Goal: Information Seeking & Learning: Learn about a topic

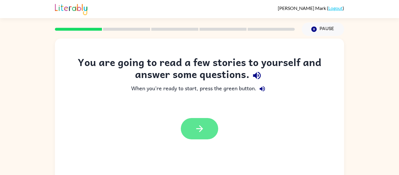
click at [215, 129] on button "button" at bounding box center [199, 128] width 37 height 21
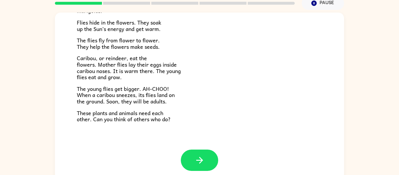
scroll to position [30, 0]
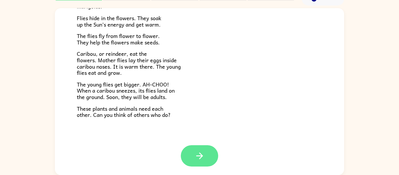
click at [209, 152] on button "button" at bounding box center [199, 155] width 37 height 21
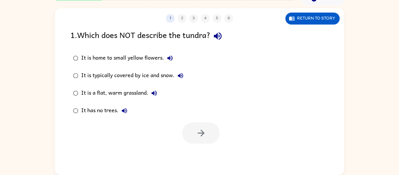
scroll to position [0, 0]
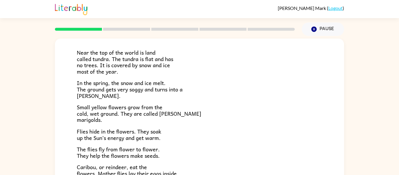
scroll to position [39, 0]
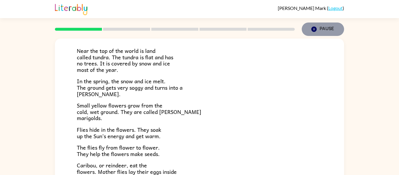
click at [313, 29] on icon "button" at bounding box center [313, 29] width 5 height 5
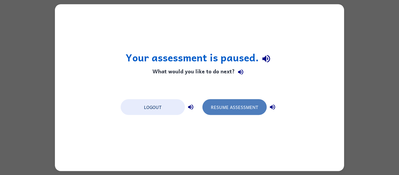
click at [209, 107] on button "Resume Assessment" at bounding box center [234, 107] width 64 height 16
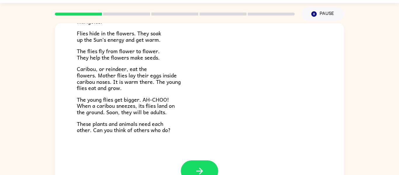
scroll to position [15, 0]
click at [203, 169] on icon "button" at bounding box center [200, 171] width 10 height 10
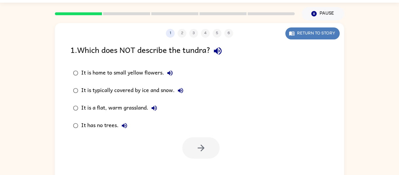
click at [292, 33] on icon "button" at bounding box center [291, 34] width 5 height 4
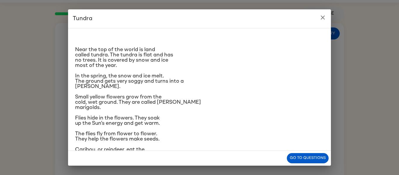
click at [320, 17] on icon "close" at bounding box center [322, 17] width 7 height 7
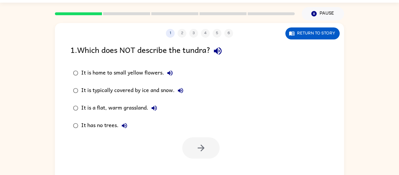
click at [161, 91] on div "It is typically covered by ice and snow." at bounding box center [133, 91] width 105 height 12
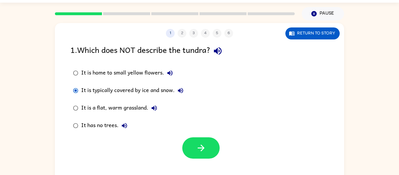
click at [96, 125] on div "It has no trees." at bounding box center [105, 126] width 49 height 12
click at [120, 87] on div "It is typically covered by ice and snow." at bounding box center [133, 91] width 105 height 12
click at [198, 148] on icon "button" at bounding box center [201, 148] width 10 height 10
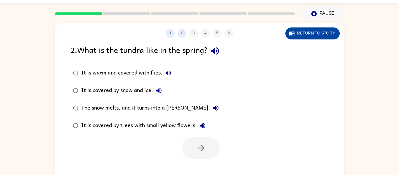
click at [290, 33] on icon "button" at bounding box center [291, 34] width 5 height 4
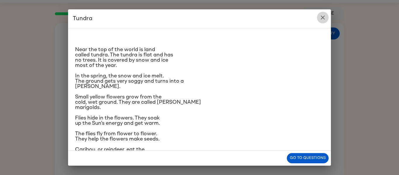
click at [321, 16] on icon "close" at bounding box center [322, 17] width 7 height 7
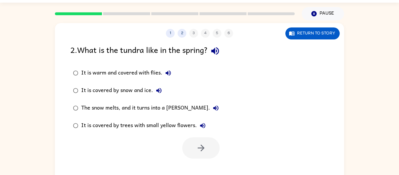
click at [176, 105] on div "The snow melts, and it turns into a [PERSON_NAME]." at bounding box center [151, 108] width 141 height 12
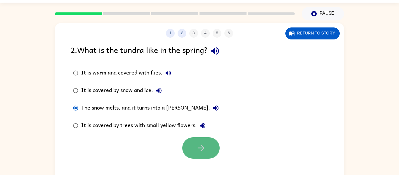
click at [201, 150] on icon "button" at bounding box center [200, 148] width 7 height 7
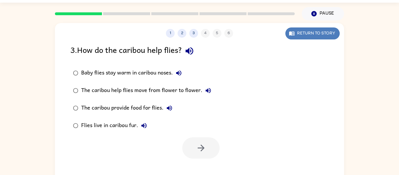
click at [297, 37] on button "Return to story" at bounding box center [312, 33] width 54 height 12
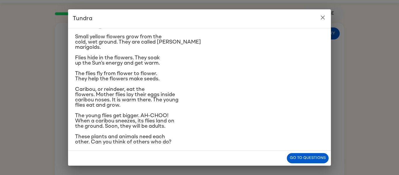
scroll to position [64, 0]
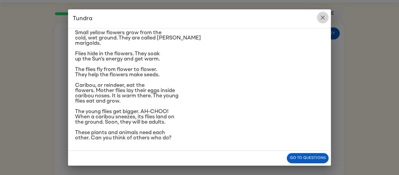
click at [322, 18] on icon "close" at bounding box center [322, 17] width 7 height 7
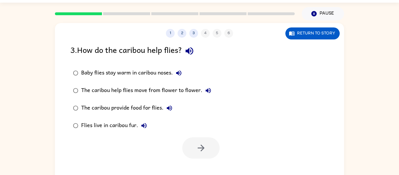
click at [146, 70] on div "Baby flies stay warm in caribou noses." at bounding box center [132, 73] width 103 height 12
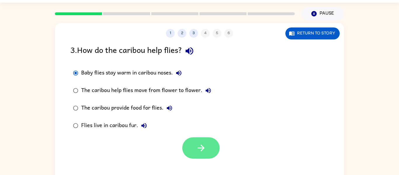
click at [208, 145] on button "button" at bounding box center [200, 147] width 37 height 21
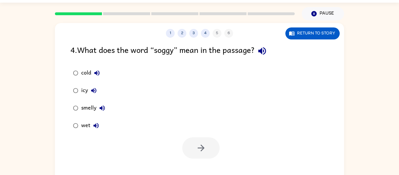
click at [86, 125] on div "wet" at bounding box center [91, 126] width 21 height 12
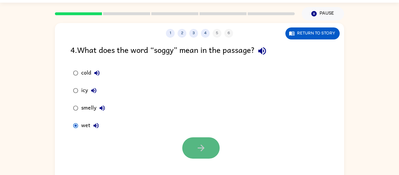
click at [189, 152] on button "button" at bounding box center [200, 147] width 37 height 21
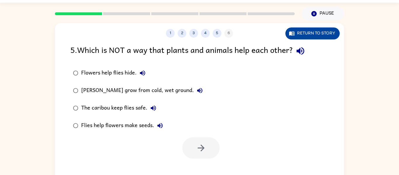
click at [329, 33] on button "Return to story" at bounding box center [312, 33] width 54 height 12
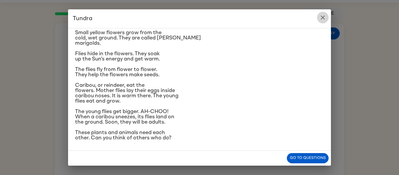
click at [321, 18] on icon "close" at bounding box center [322, 17] width 7 height 7
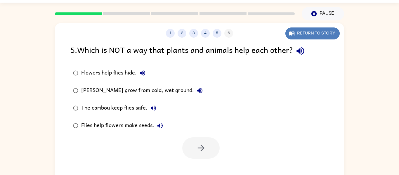
click at [303, 32] on button "Return to story" at bounding box center [312, 33] width 54 height 12
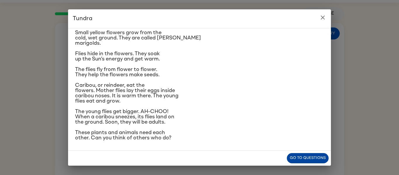
click at [323, 160] on button "Go to questions" at bounding box center [308, 158] width 42 height 10
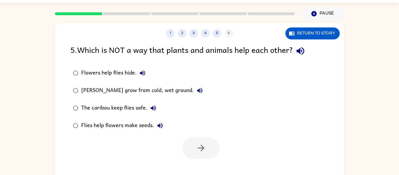
click at [117, 105] on div "The caribou keep flies safe." at bounding box center [120, 108] width 78 height 12
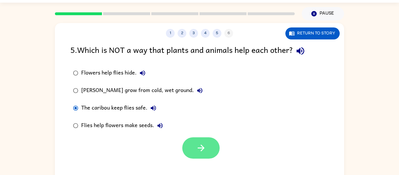
click at [210, 145] on button "button" at bounding box center [200, 147] width 37 height 21
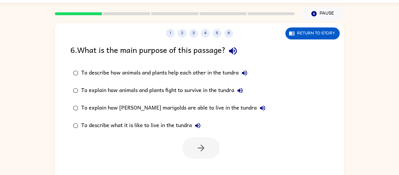
click at [176, 89] on div "To explain how animals and plants fight to survive in the tundra" at bounding box center [163, 91] width 165 height 12
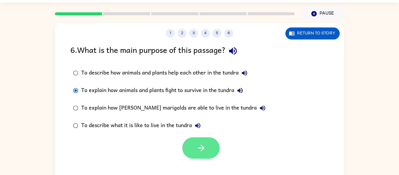
click at [202, 146] on icon "button" at bounding box center [200, 148] width 7 height 7
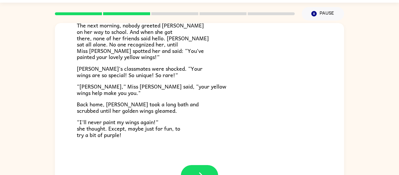
scroll to position [163, 0]
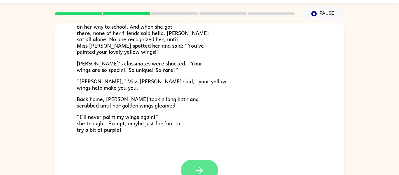
click at [211, 162] on button "button" at bounding box center [199, 170] width 37 height 21
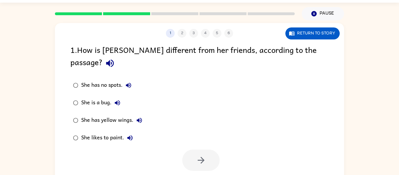
scroll to position [0, 0]
click at [297, 35] on button "Return to story" at bounding box center [312, 33] width 54 height 12
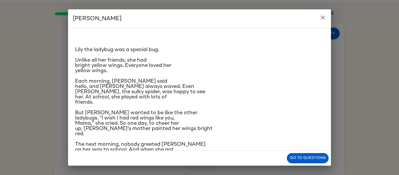
click at [322, 17] on icon "close" at bounding box center [322, 17] width 7 height 7
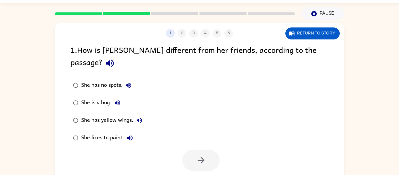
click at [115, 115] on div "She has yellow wings." at bounding box center [113, 121] width 64 height 12
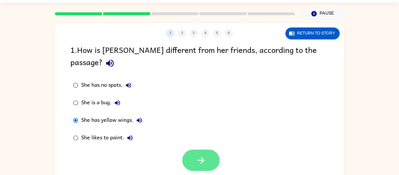
click at [208, 150] on button "button" at bounding box center [200, 160] width 37 height 21
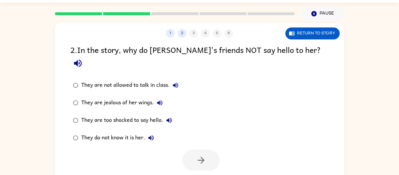
click at [136, 132] on div "They do not know it is her." at bounding box center [119, 138] width 76 height 12
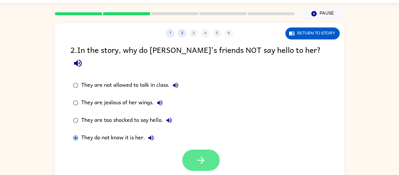
click at [201, 155] on icon "button" at bounding box center [201, 160] width 10 height 10
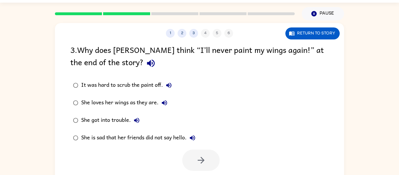
click at [154, 100] on div "She loves her wings as they are." at bounding box center [125, 103] width 89 height 12
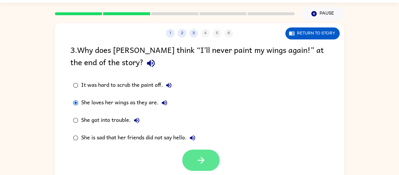
click at [203, 155] on button "button" at bounding box center [200, 160] width 37 height 21
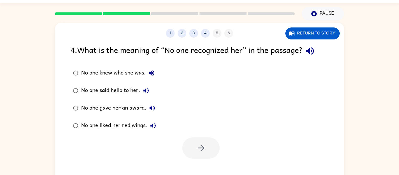
click at [131, 72] on div "No one knew who she was." at bounding box center [119, 73] width 76 height 12
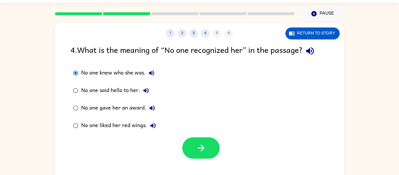
click at [187, 135] on div at bounding box center [199, 146] width 289 height 24
click at [192, 145] on button "button" at bounding box center [200, 147] width 37 height 21
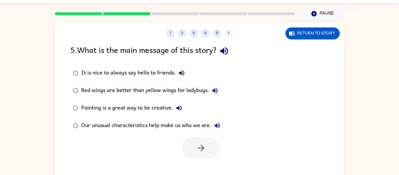
click at [180, 125] on div "Our unusual characteristics help make us who we are." at bounding box center [152, 126] width 142 height 12
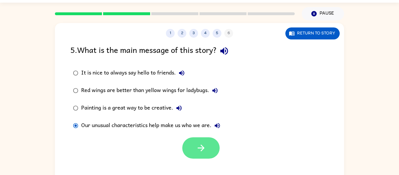
click at [193, 142] on button "button" at bounding box center [200, 147] width 37 height 21
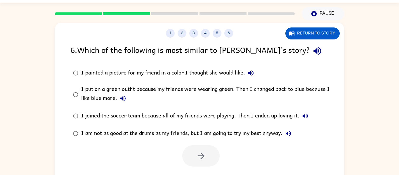
click at [312, 50] on icon "button" at bounding box center [317, 51] width 10 height 10
click at [249, 72] on icon "button" at bounding box center [250, 73] width 7 height 7
click at [123, 98] on icon "button" at bounding box center [122, 98] width 7 height 7
click at [306, 115] on icon "button" at bounding box center [305, 115] width 7 height 7
click at [290, 134] on icon "button" at bounding box center [288, 133] width 7 height 7
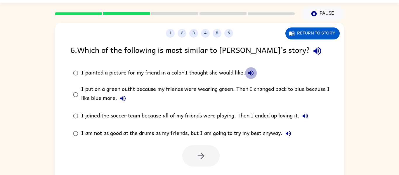
click at [251, 74] on icon "button" at bounding box center [250, 73] width 7 height 7
click at [110, 97] on div "I put on a green outfit because my friends were wearing green. Then I changed b…" at bounding box center [208, 95] width 255 height 20
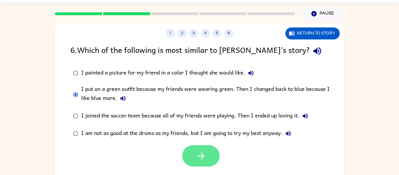
click at [200, 156] on icon "button" at bounding box center [200, 155] width 7 height 7
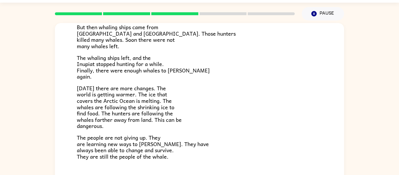
scroll to position [197, 0]
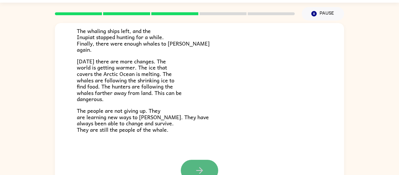
click at [203, 161] on button "button" at bounding box center [199, 170] width 37 height 21
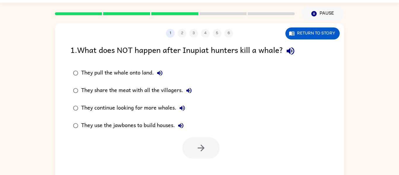
click at [113, 98] on label "They share the meat with all the villagers." at bounding box center [132, 91] width 131 height 18
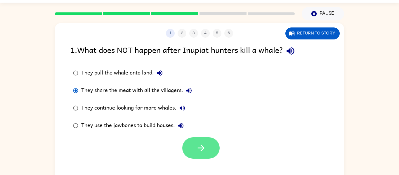
click at [196, 144] on icon "button" at bounding box center [201, 148] width 10 height 10
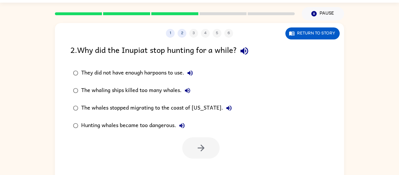
click at [97, 77] on div "They did not have enough harpoons to use." at bounding box center [138, 73] width 115 height 12
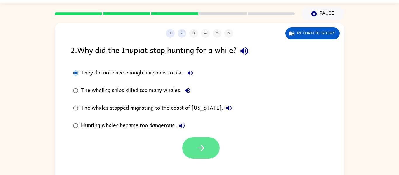
click at [191, 139] on button "button" at bounding box center [200, 147] width 37 height 21
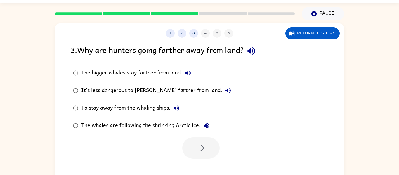
click at [157, 96] on label "It's less dangerous to [PERSON_NAME] farther from land." at bounding box center [152, 91] width 170 height 18
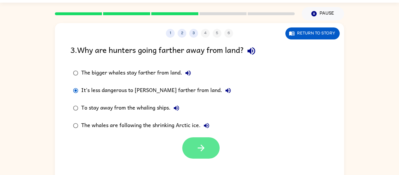
click at [192, 142] on button "button" at bounding box center [200, 147] width 37 height 21
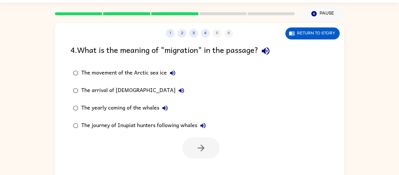
click at [135, 103] on div "The yearly coming of the whales" at bounding box center [126, 108] width 90 height 12
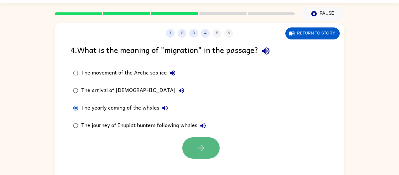
click at [196, 143] on icon "button" at bounding box center [201, 148] width 10 height 10
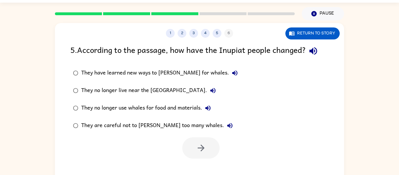
click at [164, 124] on div "They are careful not to [PERSON_NAME] too many whales." at bounding box center [158, 126] width 155 height 12
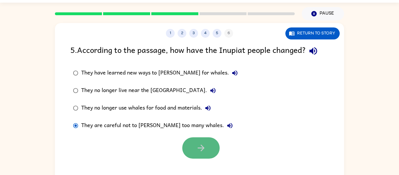
click at [193, 151] on button "button" at bounding box center [200, 147] width 37 height 21
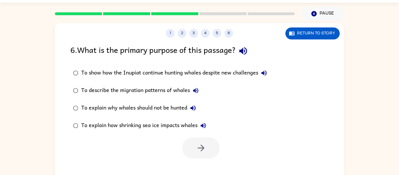
click at [148, 136] on div at bounding box center [199, 146] width 289 height 24
click at [167, 86] on div "To describe the migration patterns of whales" at bounding box center [141, 91] width 120 height 12
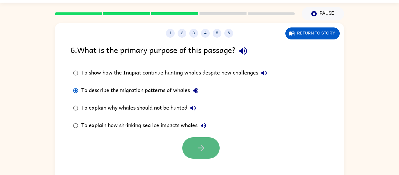
click at [203, 146] on icon "button" at bounding box center [201, 148] width 10 height 10
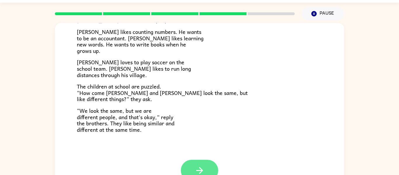
scroll to position [30, 0]
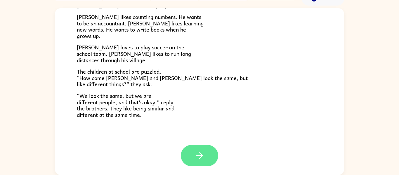
click at [192, 161] on button "button" at bounding box center [199, 155] width 37 height 21
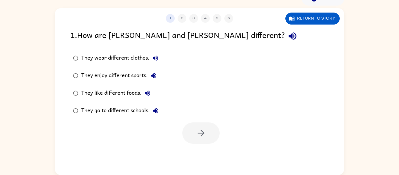
scroll to position [0, 0]
click at [304, 21] on button "Return to story" at bounding box center [312, 19] width 54 height 12
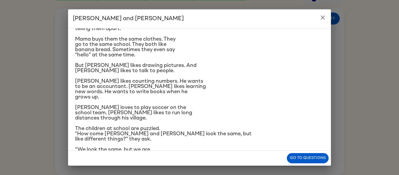
scroll to position [44, 0]
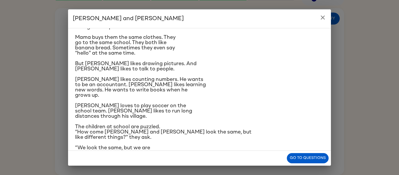
click at [325, 16] on icon "close" at bounding box center [323, 17] width 4 height 4
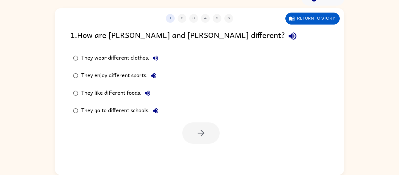
click at [135, 75] on div "They enjoy different sports." at bounding box center [120, 76] width 78 height 12
click at [197, 123] on button "button" at bounding box center [200, 132] width 37 height 21
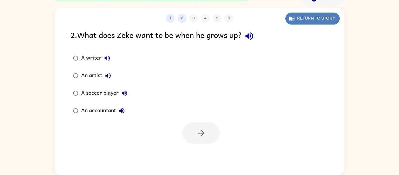
click at [294, 20] on icon "button" at bounding box center [291, 19] width 5 height 4
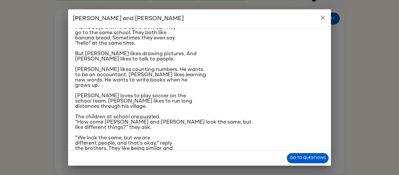
scroll to position [55, 0]
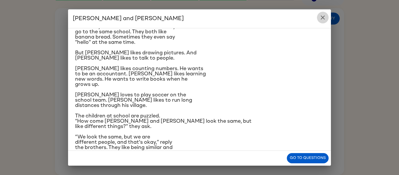
click at [324, 16] on icon "close" at bounding box center [323, 17] width 4 height 4
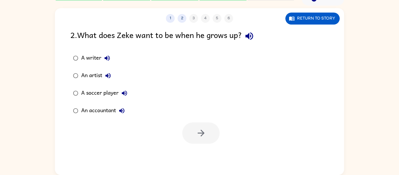
click at [101, 108] on div "An accountant" at bounding box center [104, 111] width 46 height 12
click at [204, 133] on icon "button" at bounding box center [201, 133] width 10 height 10
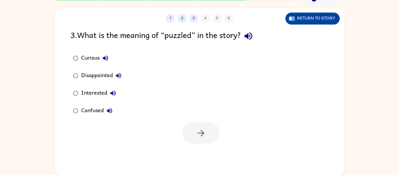
click at [316, 16] on button "Return to story" at bounding box center [312, 19] width 54 height 12
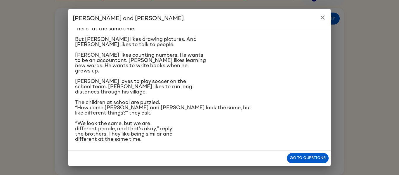
scroll to position [70, 0]
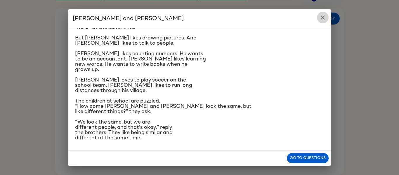
click at [324, 19] on icon "close" at bounding box center [322, 17] width 7 height 7
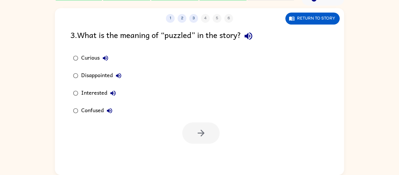
click at [96, 111] on div "Confused" at bounding box center [98, 111] width 34 height 12
click at [184, 132] on button "button" at bounding box center [200, 132] width 37 height 21
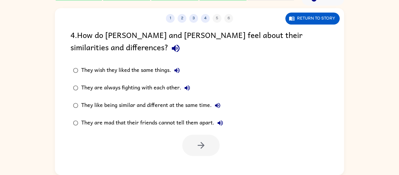
click at [148, 87] on div "They are always fighting with each other." at bounding box center [137, 88] width 112 height 12
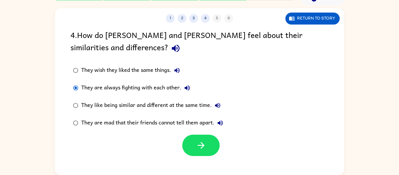
click at [170, 106] on div "They like being similar and different at the same time." at bounding box center [152, 106] width 142 height 12
click at [194, 148] on button "button" at bounding box center [200, 145] width 37 height 21
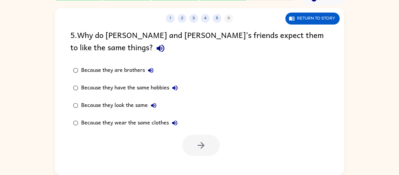
click at [122, 77] on label "Because they are brothers" at bounding box center [125, 71] width 117 height 18
click at [204, 137] on button "button" at bounding box center [200, 145] width 37 height 21
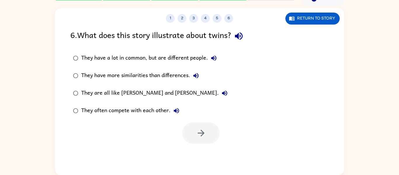
click at [133, 78] on div "They have more similarities than differences." at bounding box center [141, 76] width 121 height 12
click at [206, 136] on button "button" at bounding box center [200, 132] width 37 height 21
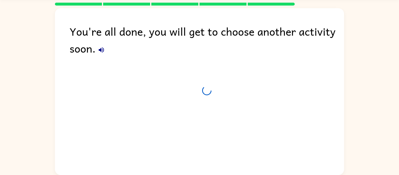
scroll to position [20, 0]
